Goal: Find specific page/section: Find specific page/section

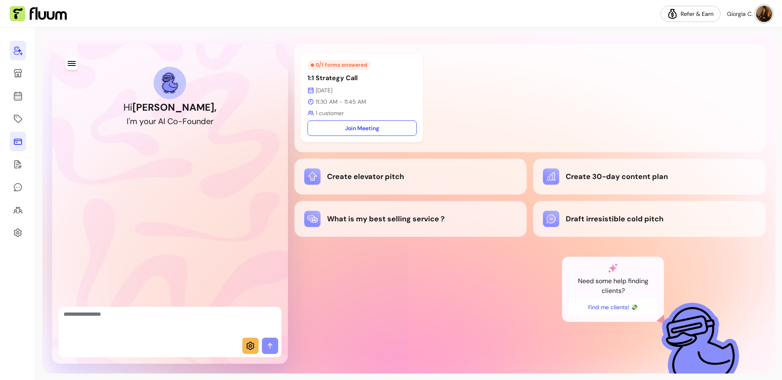
click at [14, 145] on icon at bounding box center [18, 142] width 10 height 10
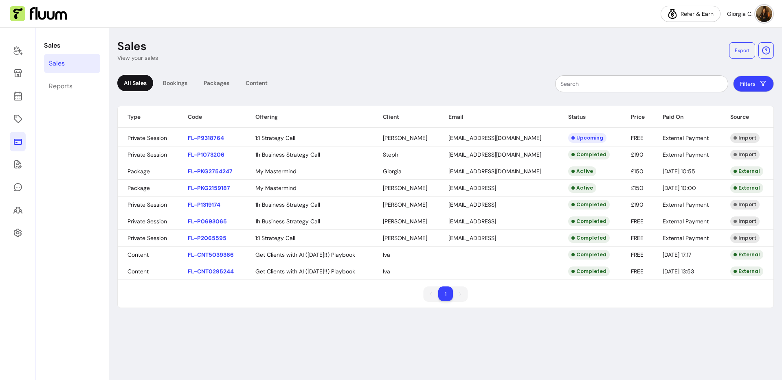
drag, startPoint x: 312, startPoint y: 318, endPoint x: 170, endPoint y: 28, distance: 323.3
click at [170, 27] on div "Refer & Earn Giorgia C. Sales Sales Reports Sales View your sales Export All Sa…" at bounding box center [391, 190] width 782 height 380
click at [222, 61] on header "Sales View your sales Export" at bounding box center [445, 50] width 656 height 23
click at [181, 81] on div "Bookings" at bounding box center [174, 83] width 37 height 16
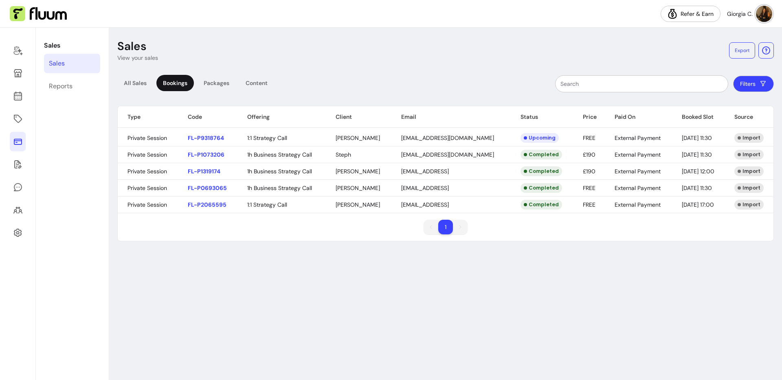
click at [280, 35] on div "Sales View your sales Export All Sales Bookings Packages Content Filters Type C…" at bounding box center [445, 204] width 673 height 353
click at [465, 269] on div "Sales View your sales Export All Sales Bookings Packages Content Filters Type C…" at bounding box center [445, 204] width 673 height 353
click at [437, 21] on nav "Refer & Earn Giorgia C." at bounding box center [391, 14] width 782 height 28
